Goal: Information Seeking & Learning: Learn about a topic

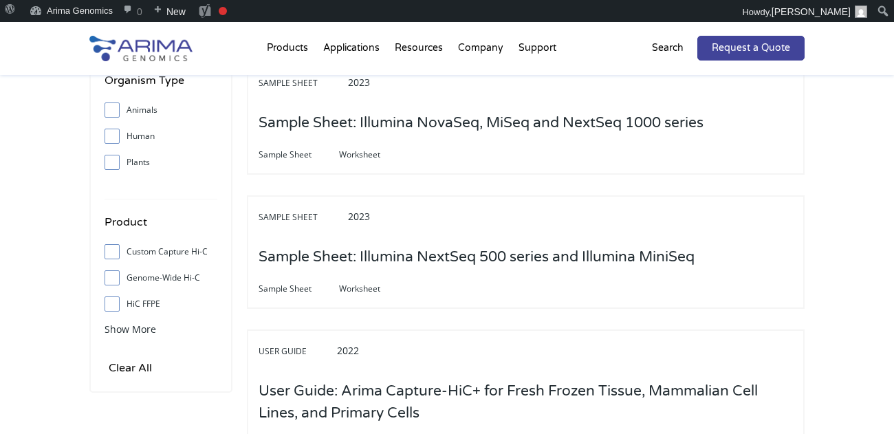
scroll to position [464, 0]
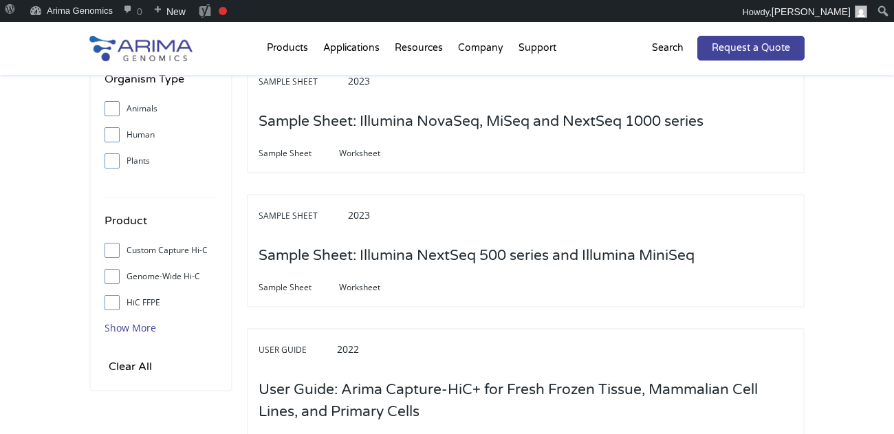
click at [141, 332] on span "Show More" at bounding box center [131, 327] width 52 height 13
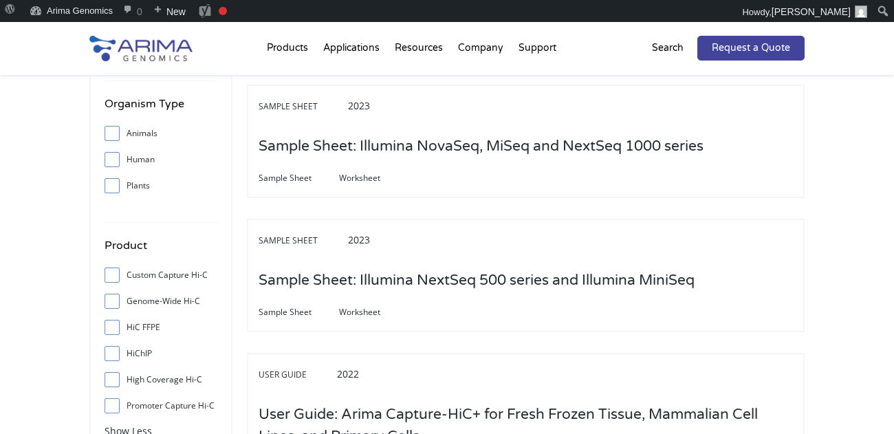
scroll to position [451, 0]
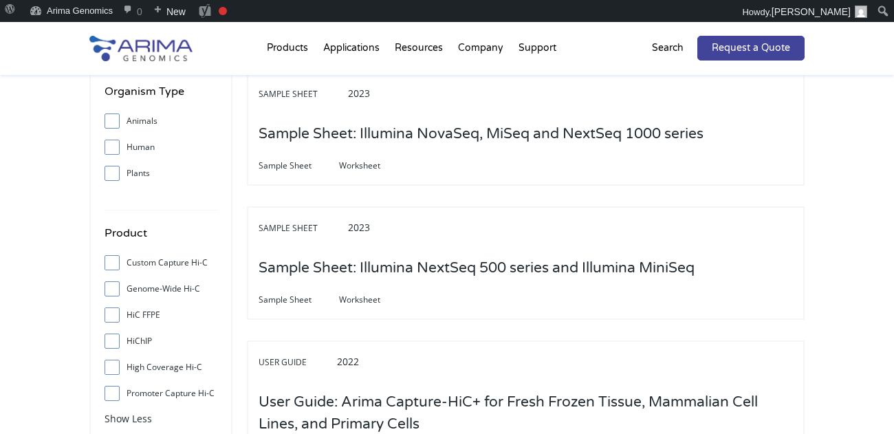
click at [146, 285] on label "Genome-Wide Hi-C" at bounding box center [161, 289] width 113 height 21
click at [116, 285] on input "Genome-Wide Hi-C" at bounding box center [111, 288] width 9 height 9
checkbox input "true"
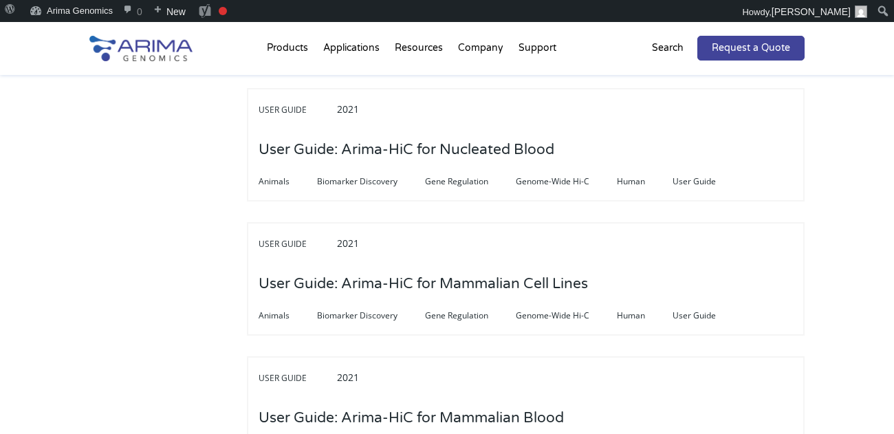
scroll to position [1716, 0]
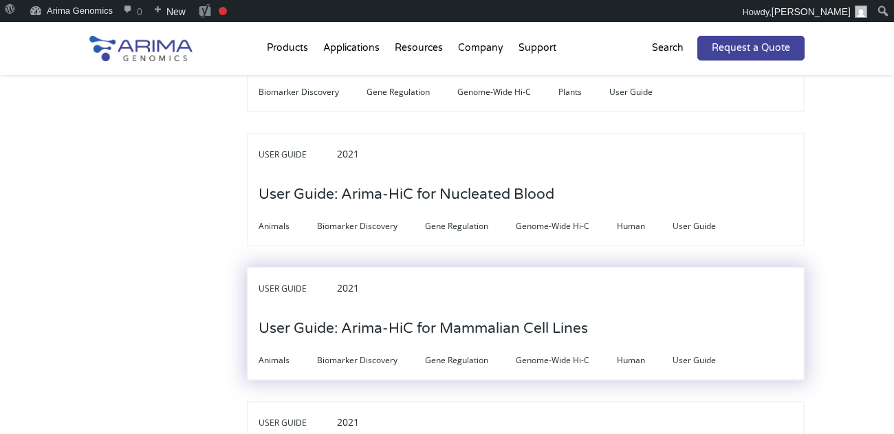
click at [390, 307] on h3 "User Guide: Arima-HiC for Mammalian Cell Lines" at bounding box center [423, 328] width 329 height 43
